Goal: Information Seeking & Learning: Check status

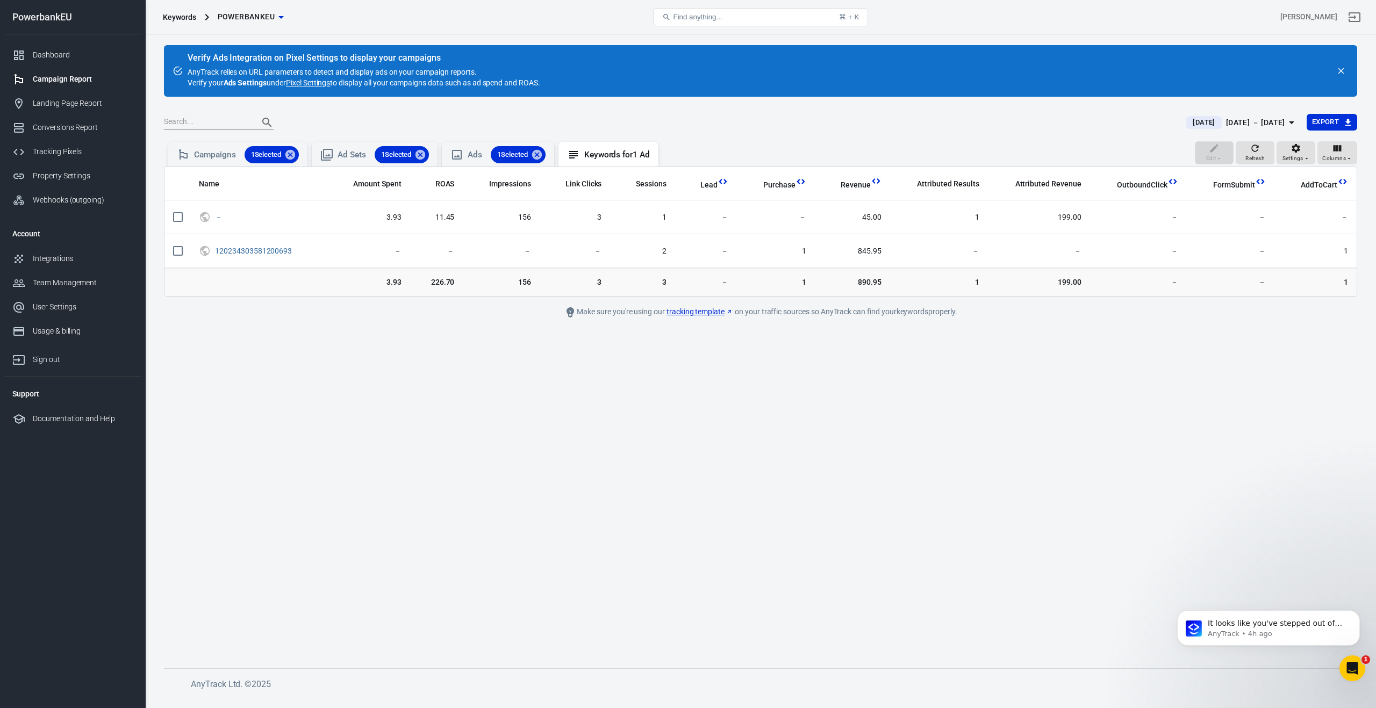
click at [55, 78] on div "Campaign Report" at bounding box center [83, 79] width 100 height 11
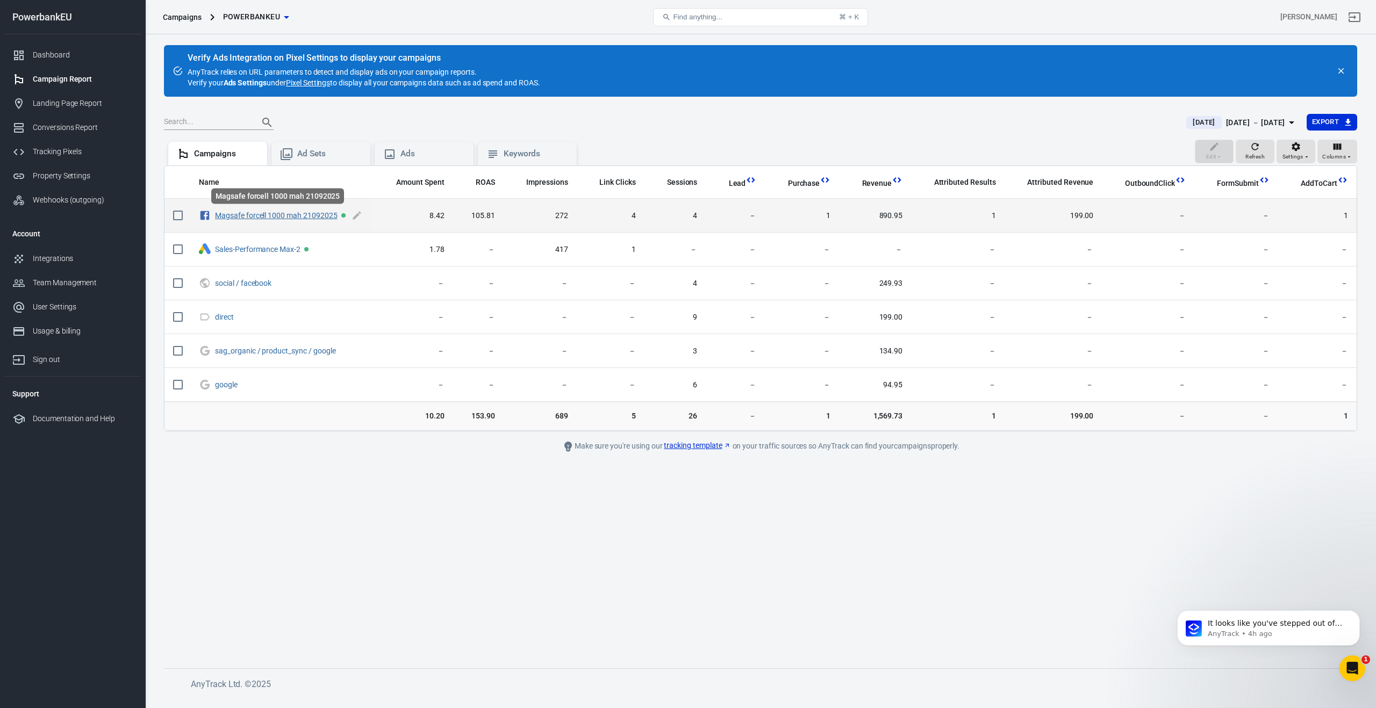
click at [281, 219] on link "Magsafe forcell 1000 mah 21092025" at bounding box center [276, 215] width 123 height 9
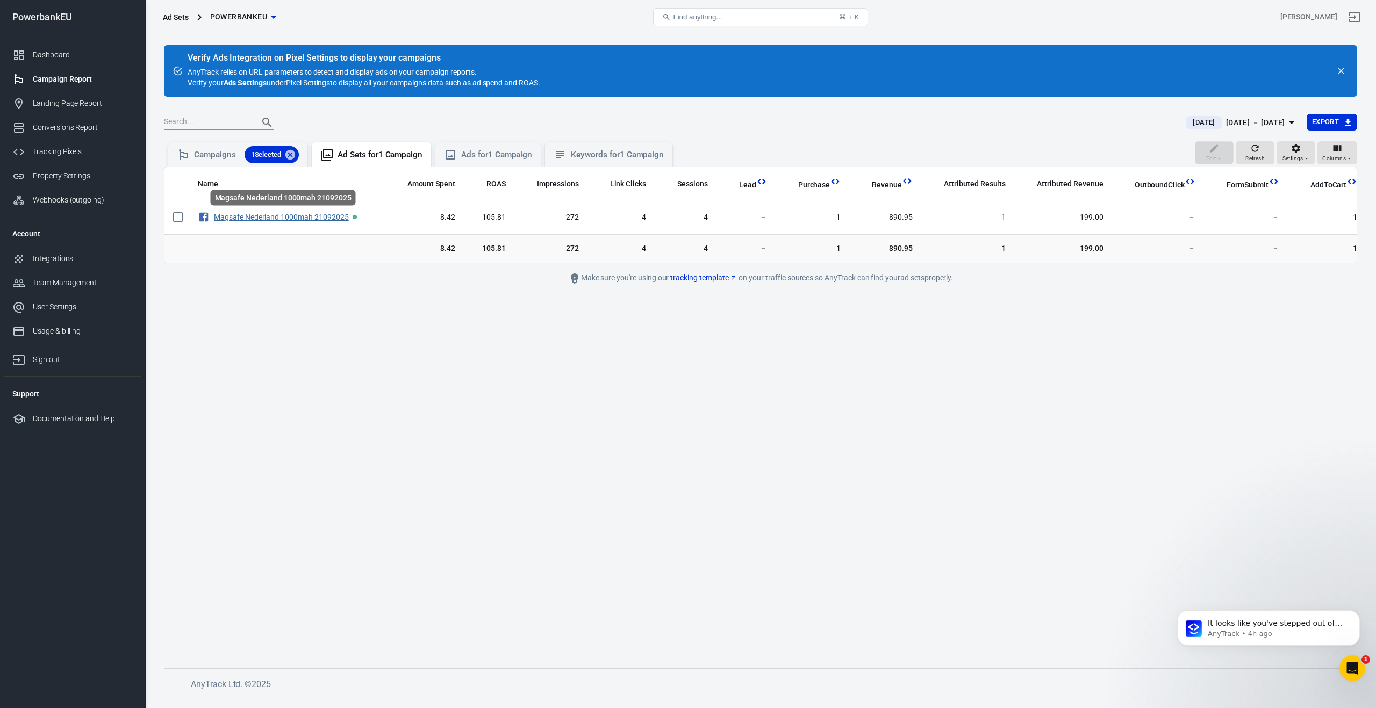
click at [281, 219] on link "Magsafe Nederland 1000mah 21092025" at bounding box center [281, 217] width 135 height 9
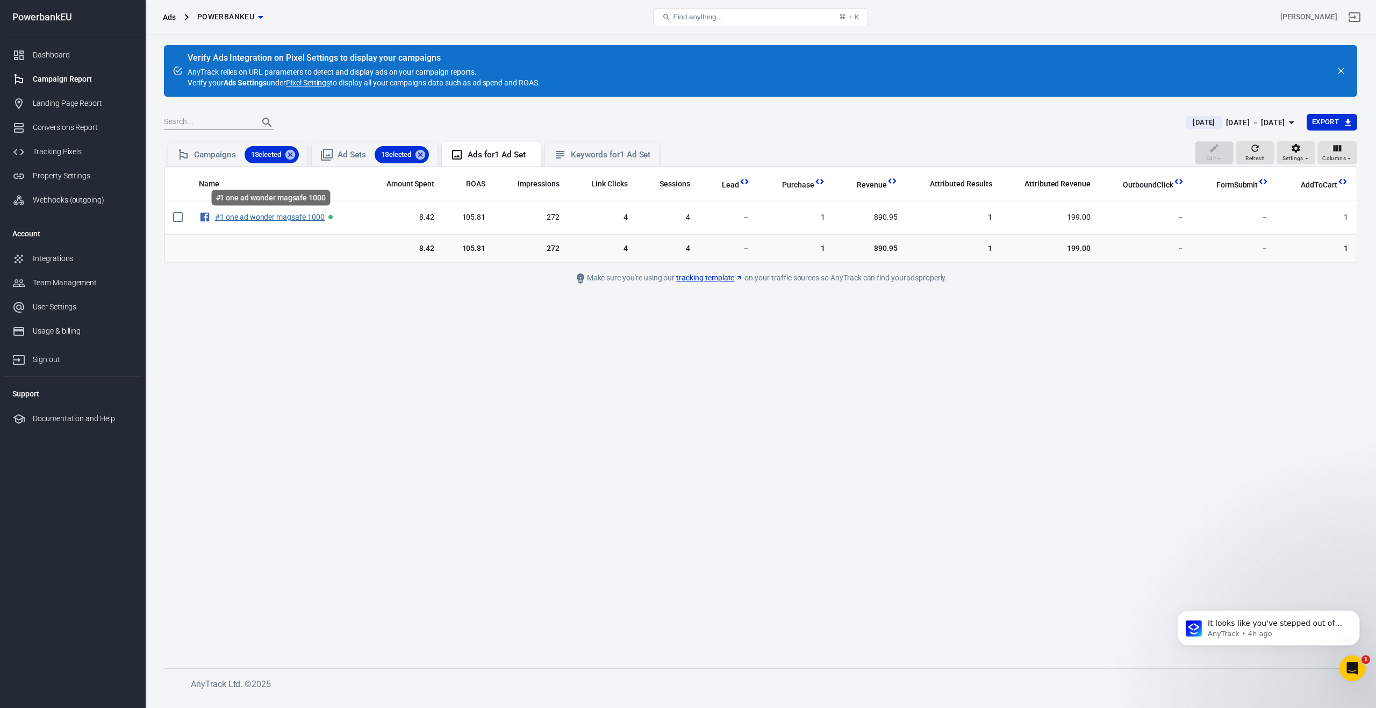
click at [281, 219] on link "#1 one ad wonder magsafe 1000" at bounding box center [270, 217] width 110 height 9
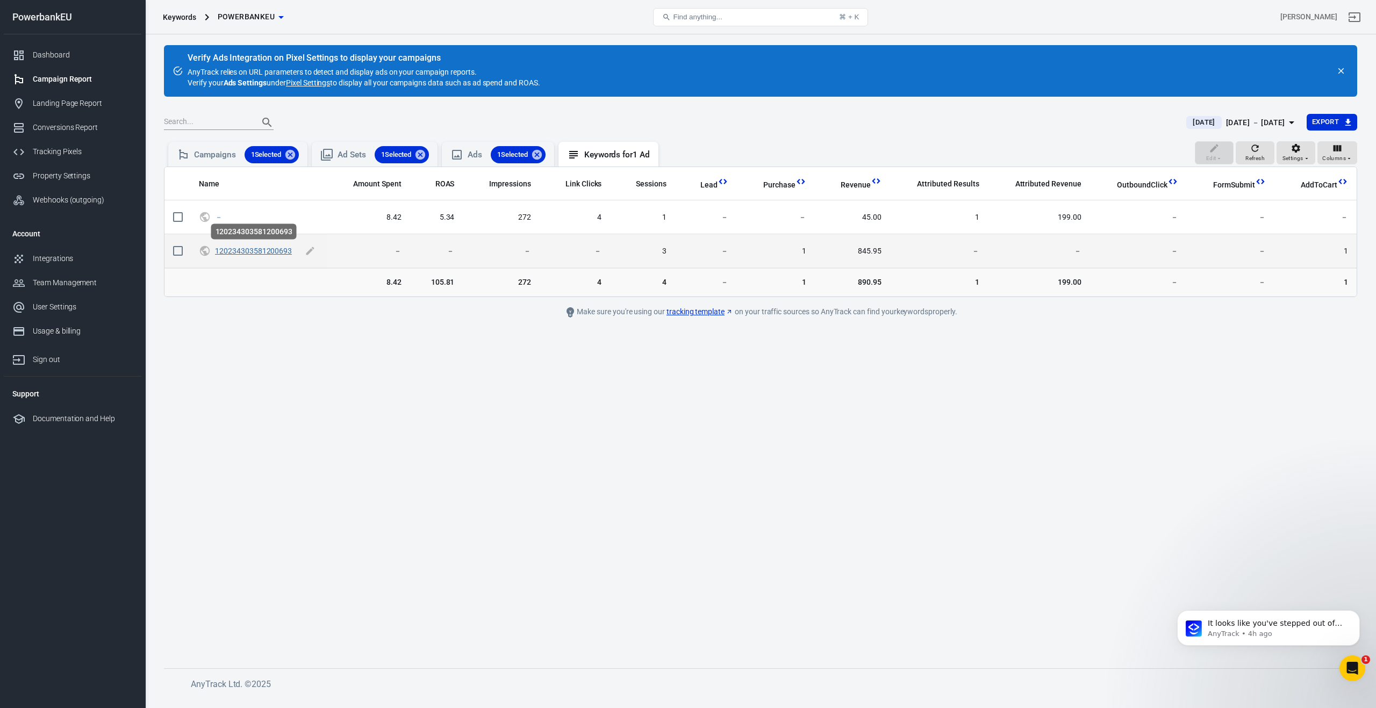
click at [265, 252] on link "120234303581200693" at bounding box center [253, 251] width 77 height 9
checkbox input "true"
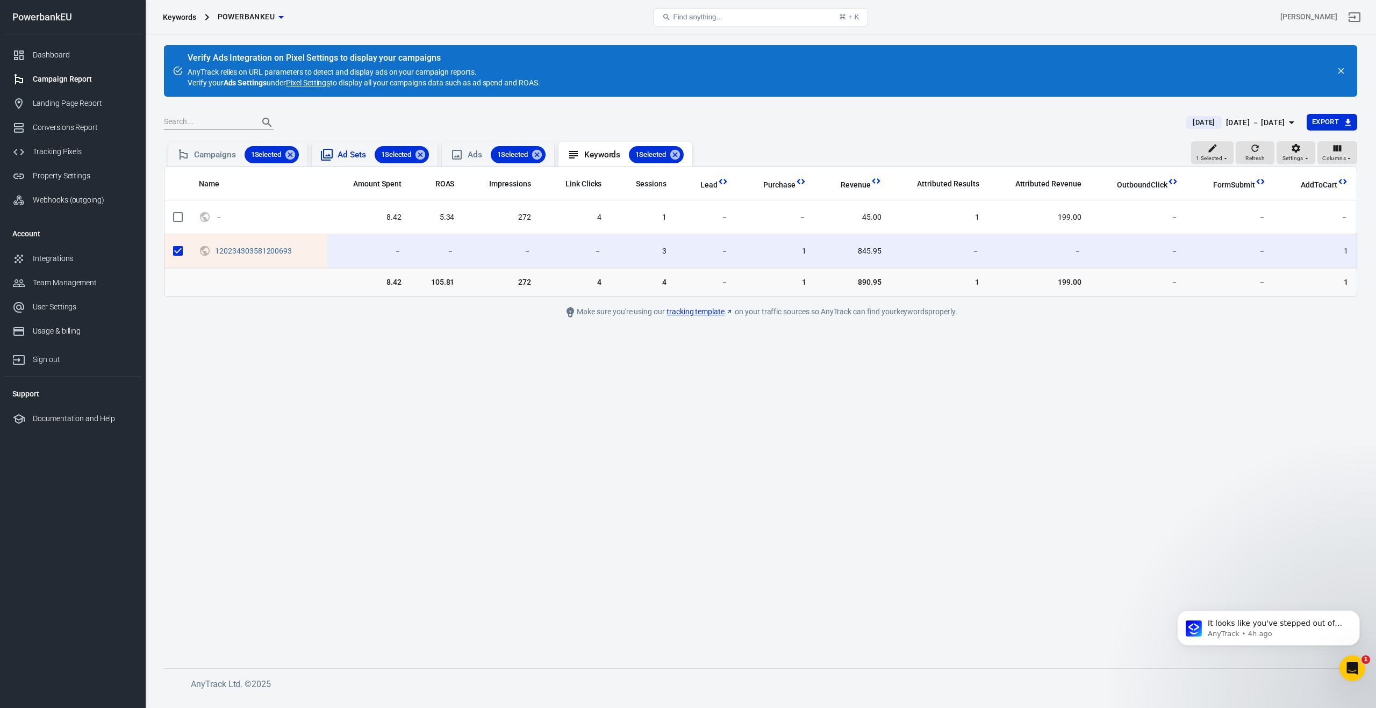
click at [348, 155] on div "Ad Sets 1 Selected" at bounding box center [382, 154] width 91 height 17
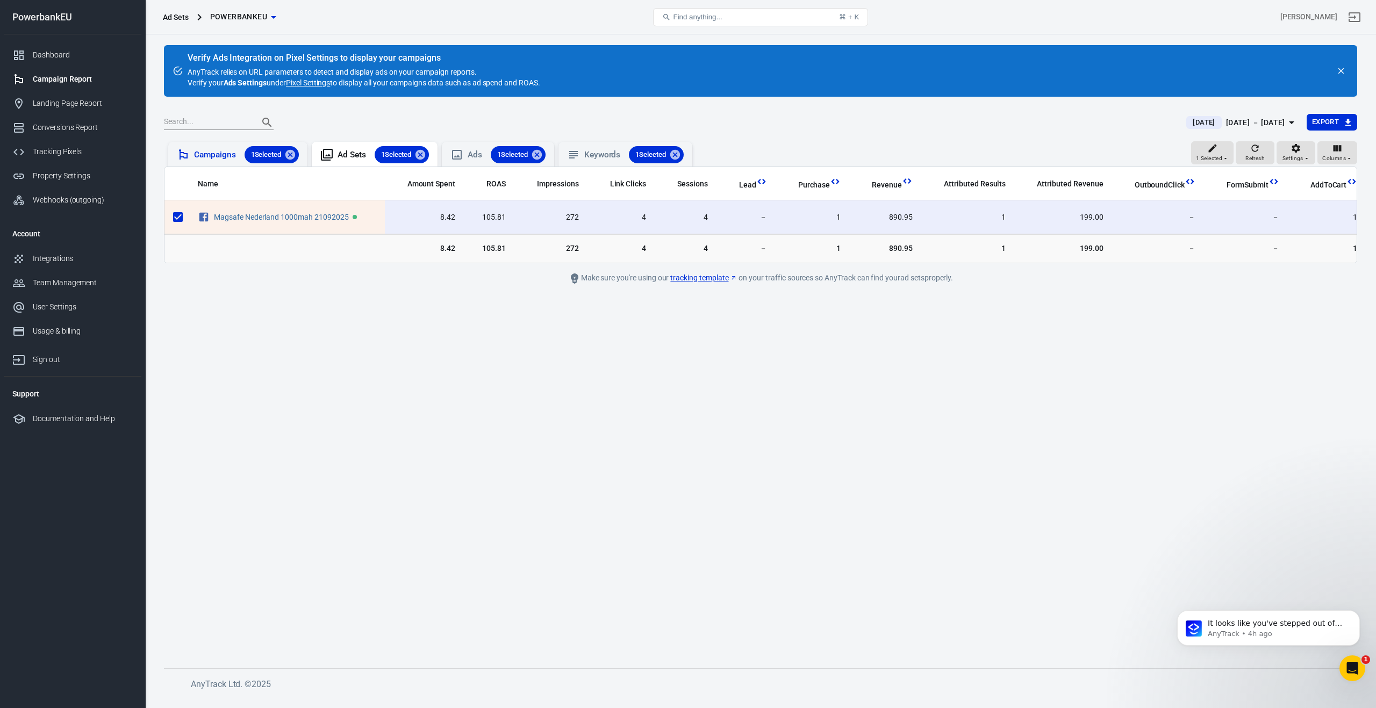
click at [218, 157] on div "Campaigns 1 Selected" at bounding box center [246, 154] width 105 height 17
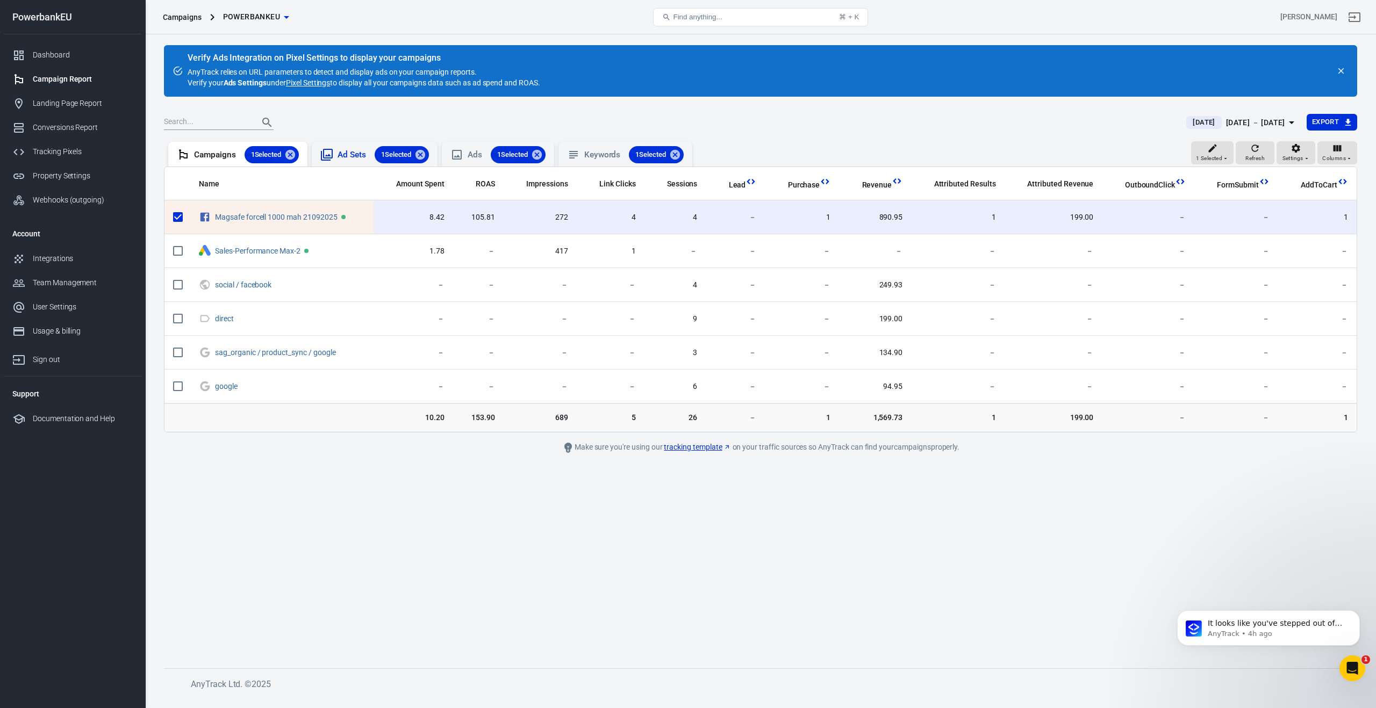
click at [352, 159] on div "Ad Sets 1 Selected" at bounding box center [382, 154] width 91 height 17
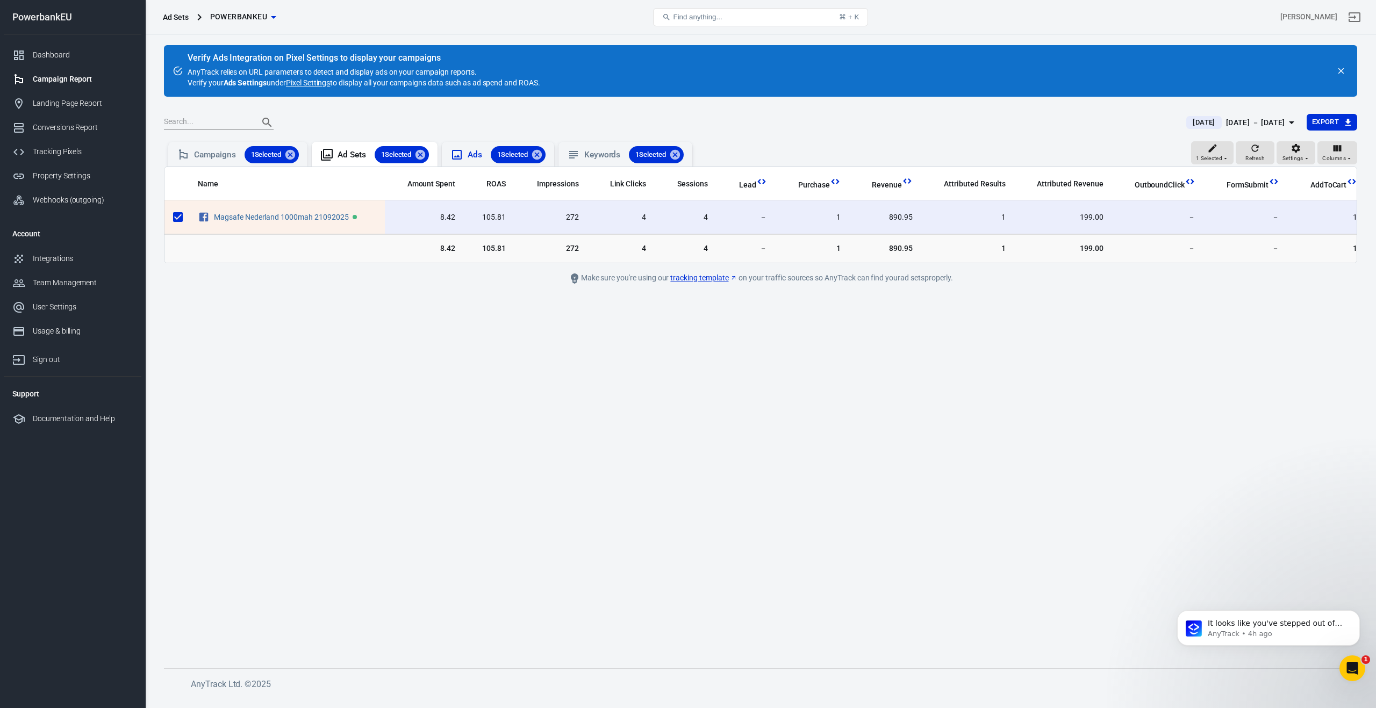
click at [473, 156] on div "Ads 1 Selected" at bounding box center [506, 154] width 77 height 17
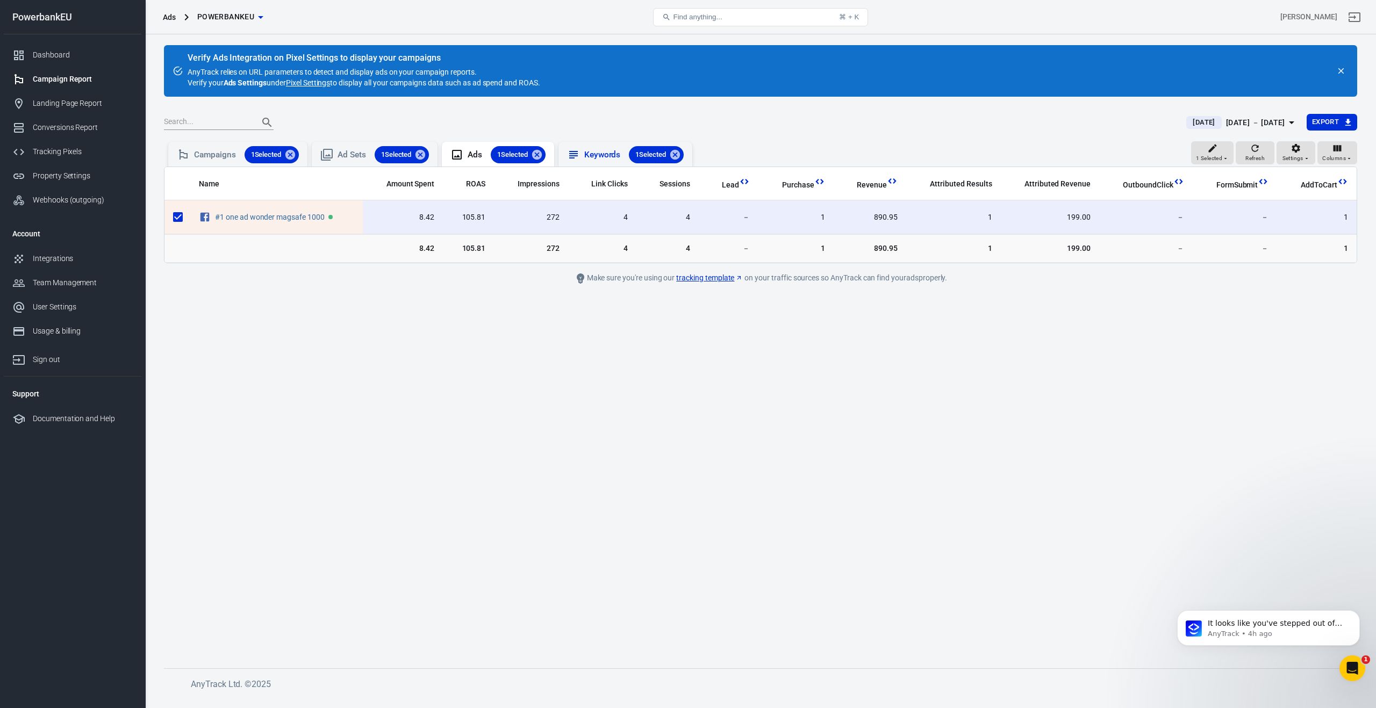
click at [613, 155] on div "Keywords 1 Selected" at bounding box center [633, 154] width 99 height 17
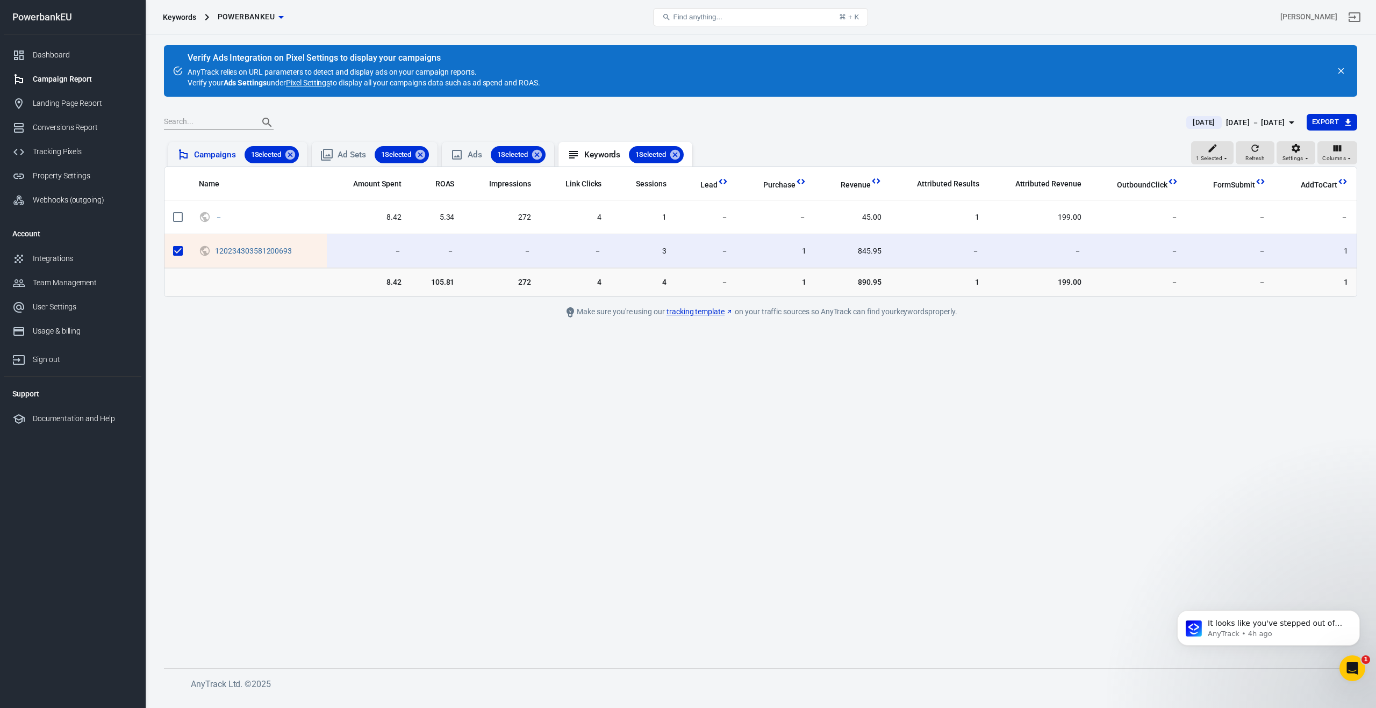
click at [204, 154] on div "Campaigns 1 Selected" at bounding box center [246, 154] width 105 height 17
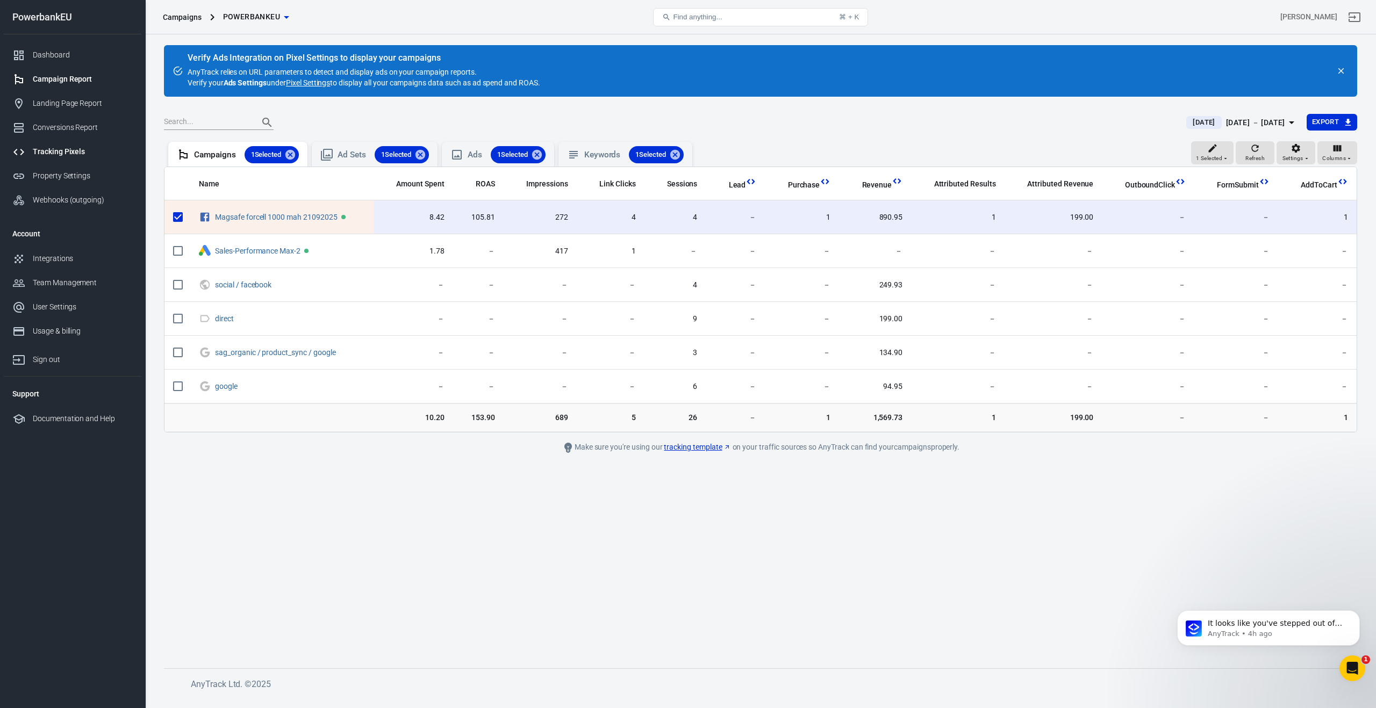
click at [55, 149] on div "Tracking Pixels" at bounding box center [83, 151] width 100 height 11
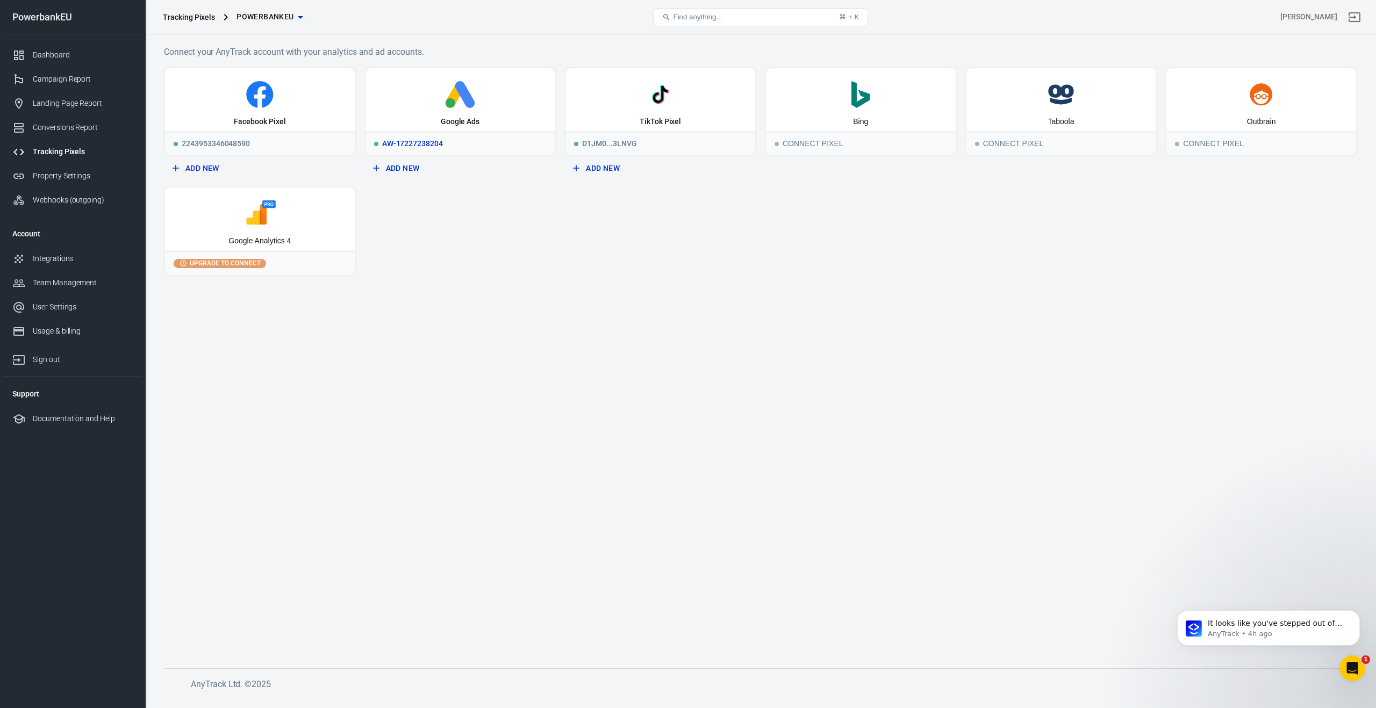
click at [465, 107] on icon at bounding box center [460, 94] width 181 height 27
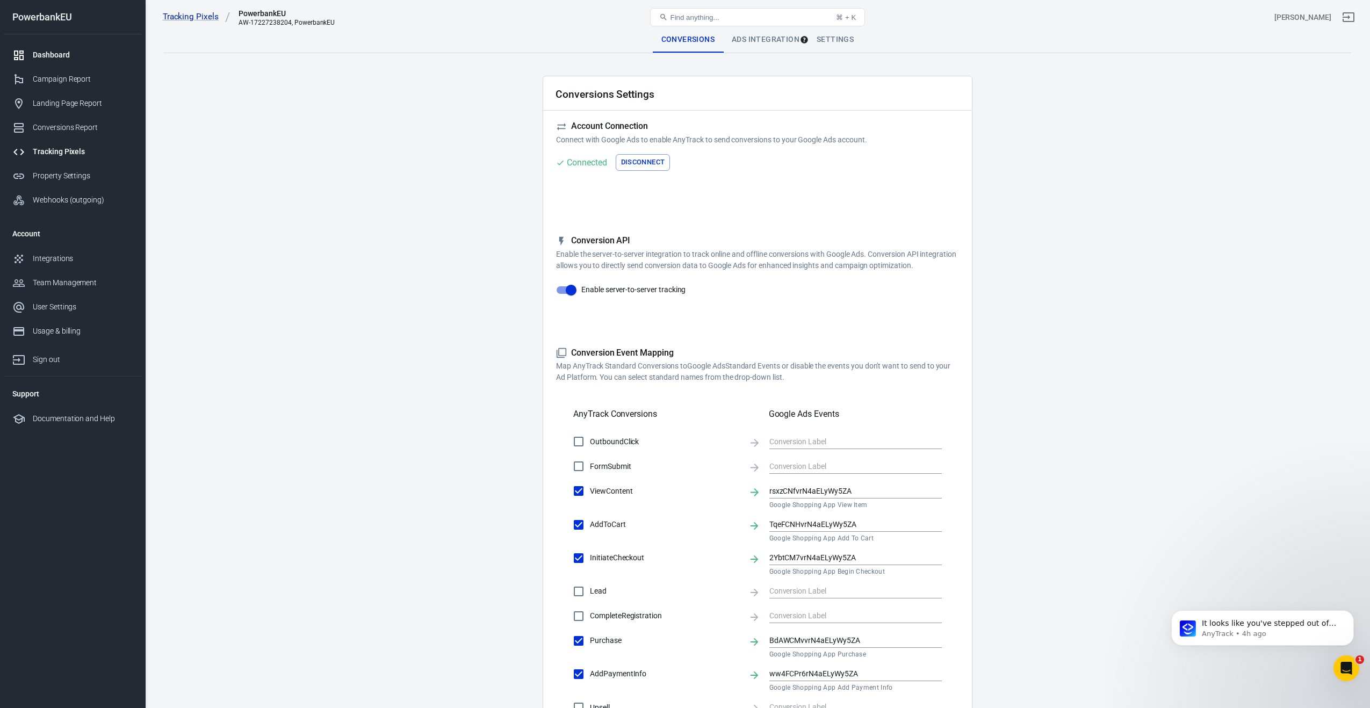
click at [46, 51] on div "Dashboard" at bounding box center [83, 54] width 100 height 11
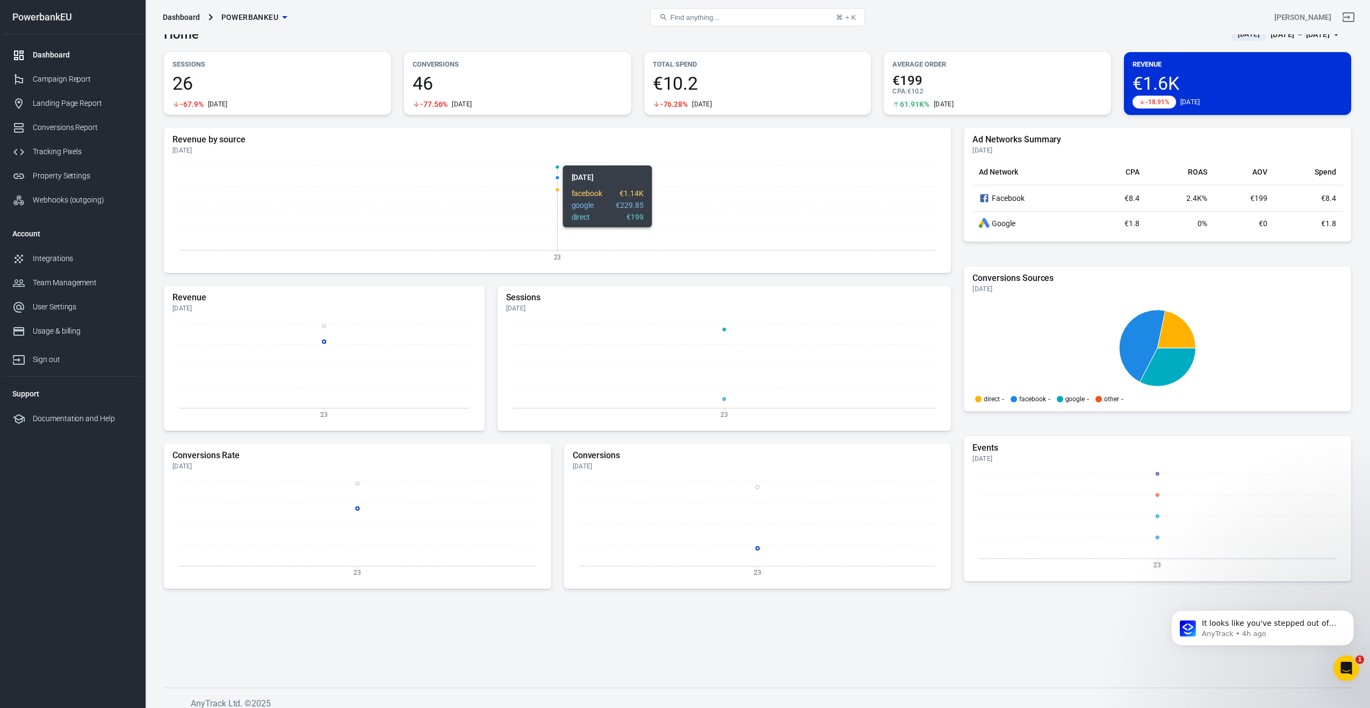
scroll to position [25, 0]
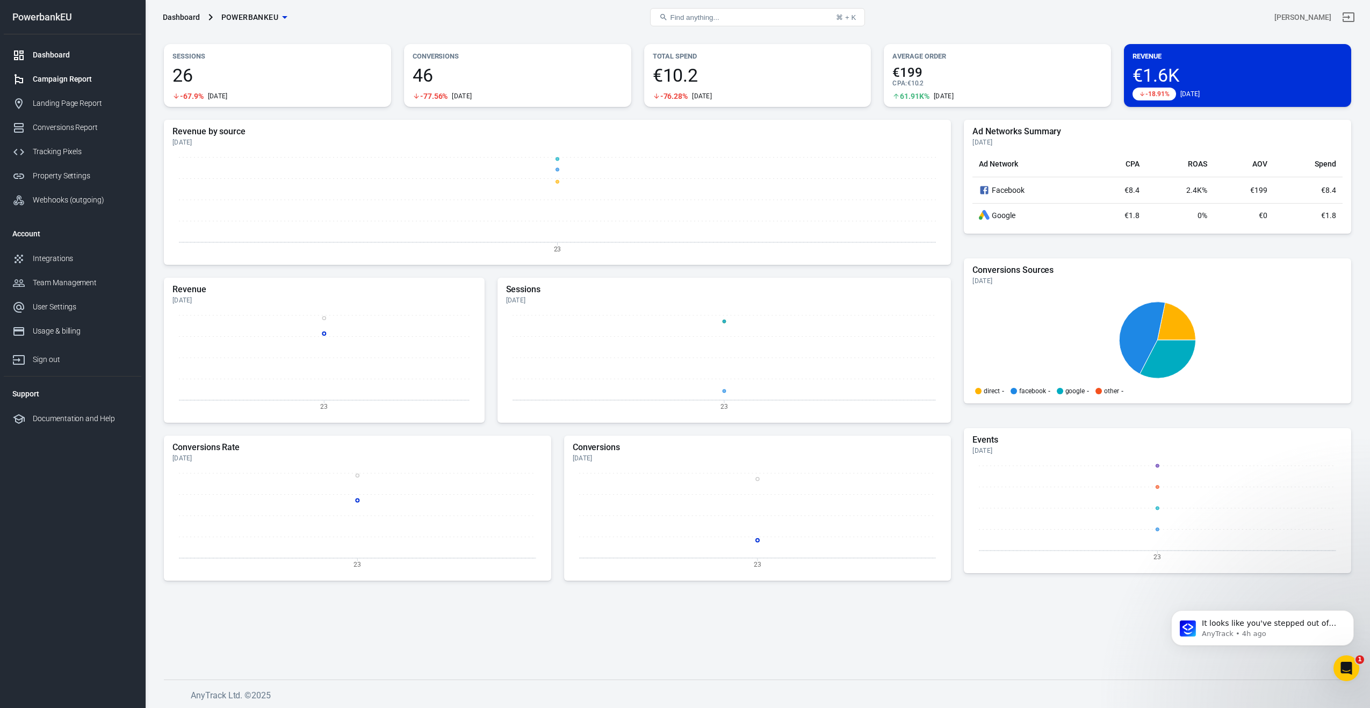
click at [29, 85] on link "Campaign Report" at bounding box center [73, 79] width 138 height 24
